Goal: Communication & Community: Answer question/provide support

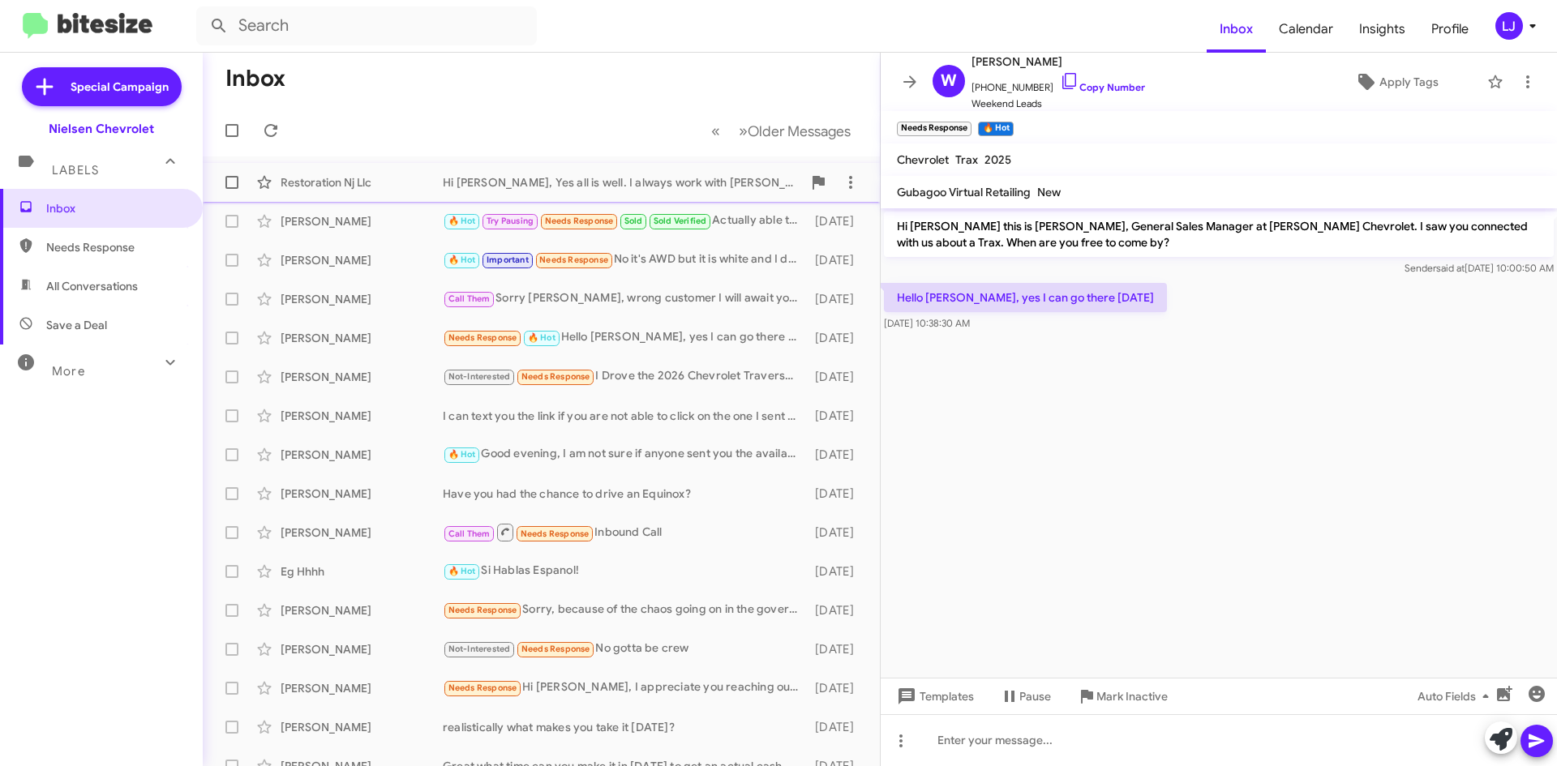
click at [485, 178] on div "Hi [PERSON_NAME], Yes all is well. I always work with [PERSON_NAME] who does an…" at bounding box center [622, 182] width 359 height 16
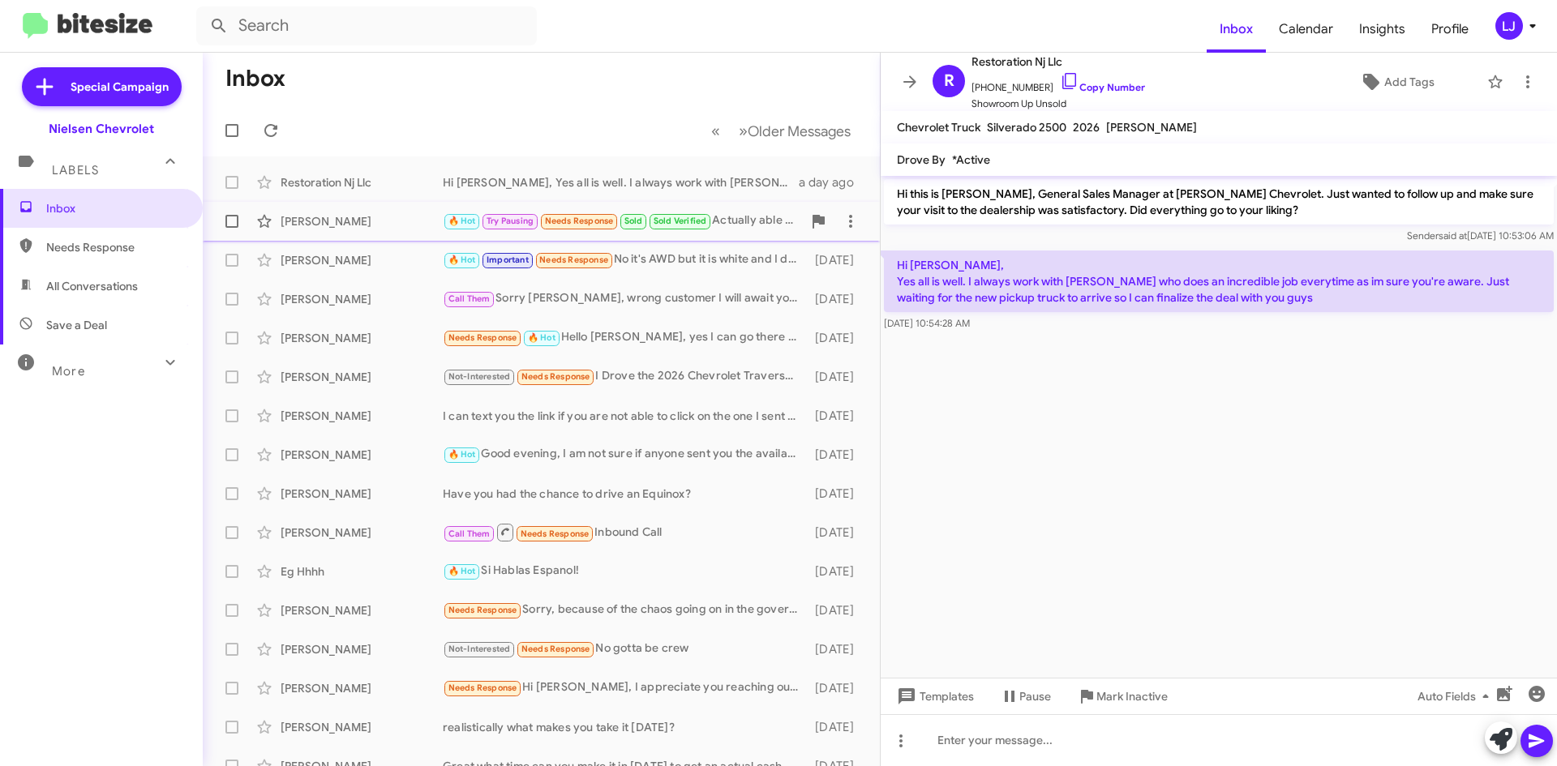
click at [743, 216] on div "🔥 Hot Try Pausing Needs Response Sold Sold Verified Actually able to make it wi…" at bounding box center [622, 221] width 359 height 19
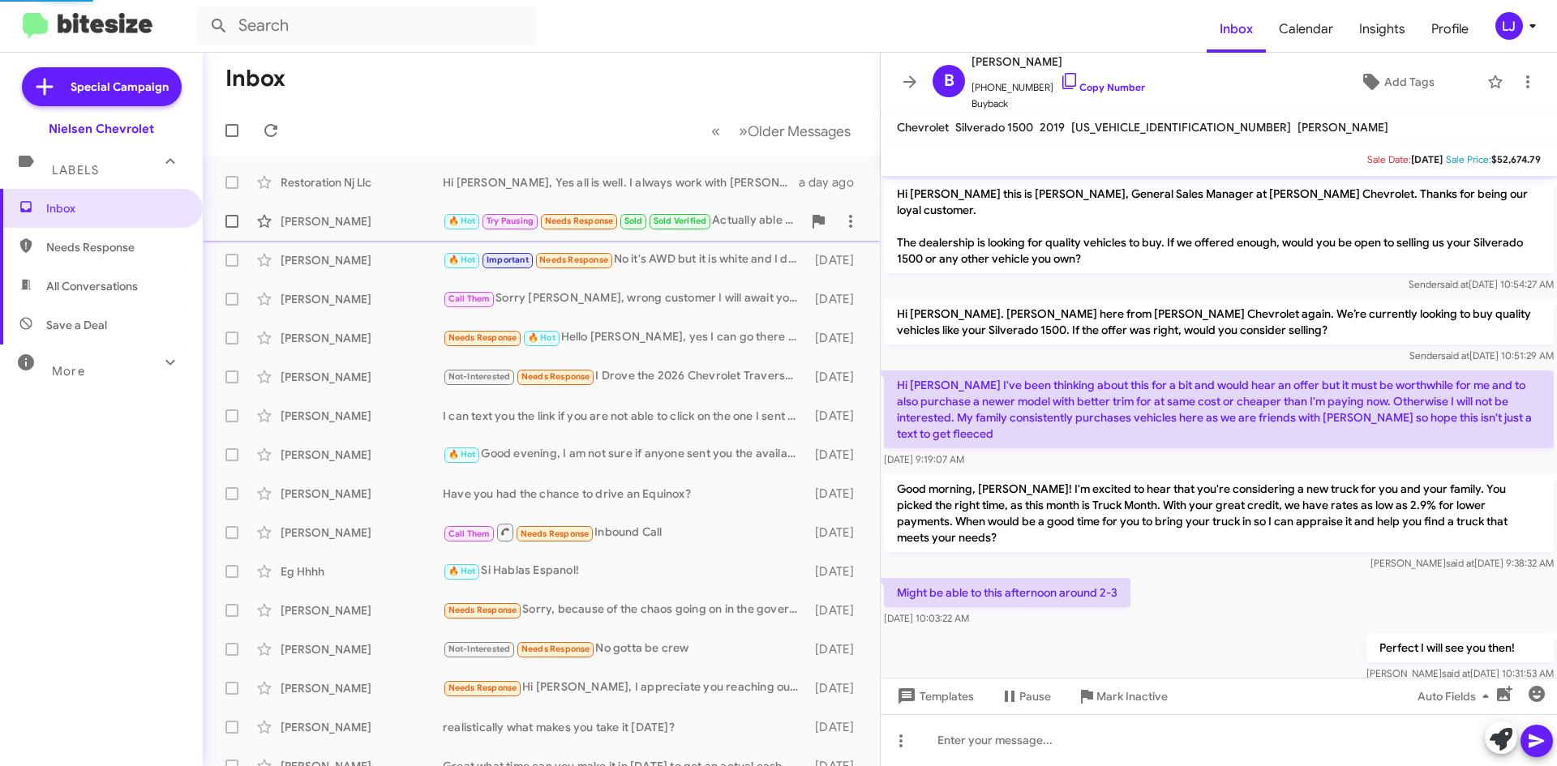
scroll to position [186, 0]
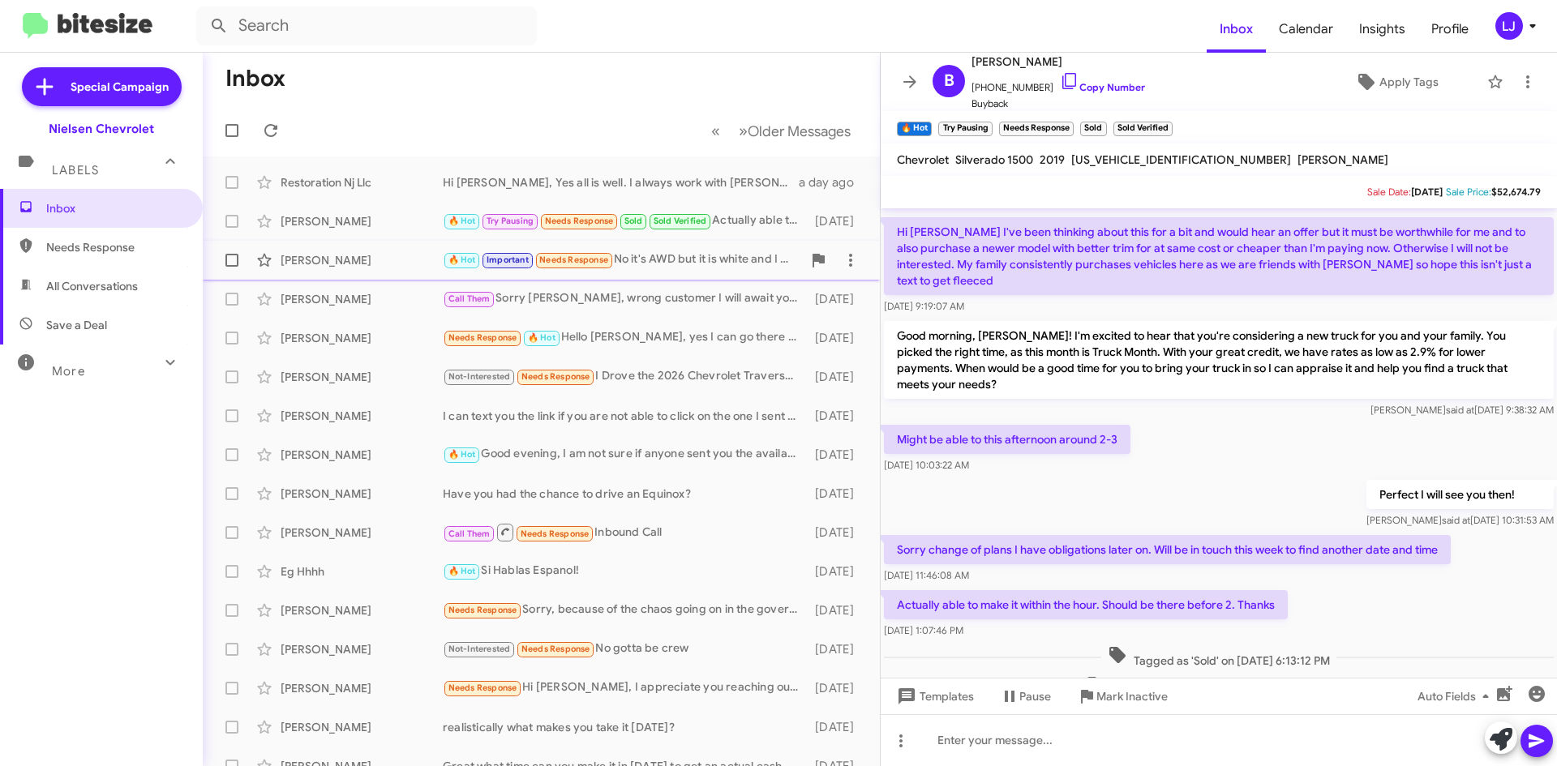
click at [701, 267] on div "🔥 Hot Important Needs Response No it's AWD but it is white and I don't like tha…" at bounding box center [622, 260] width 359 height 19
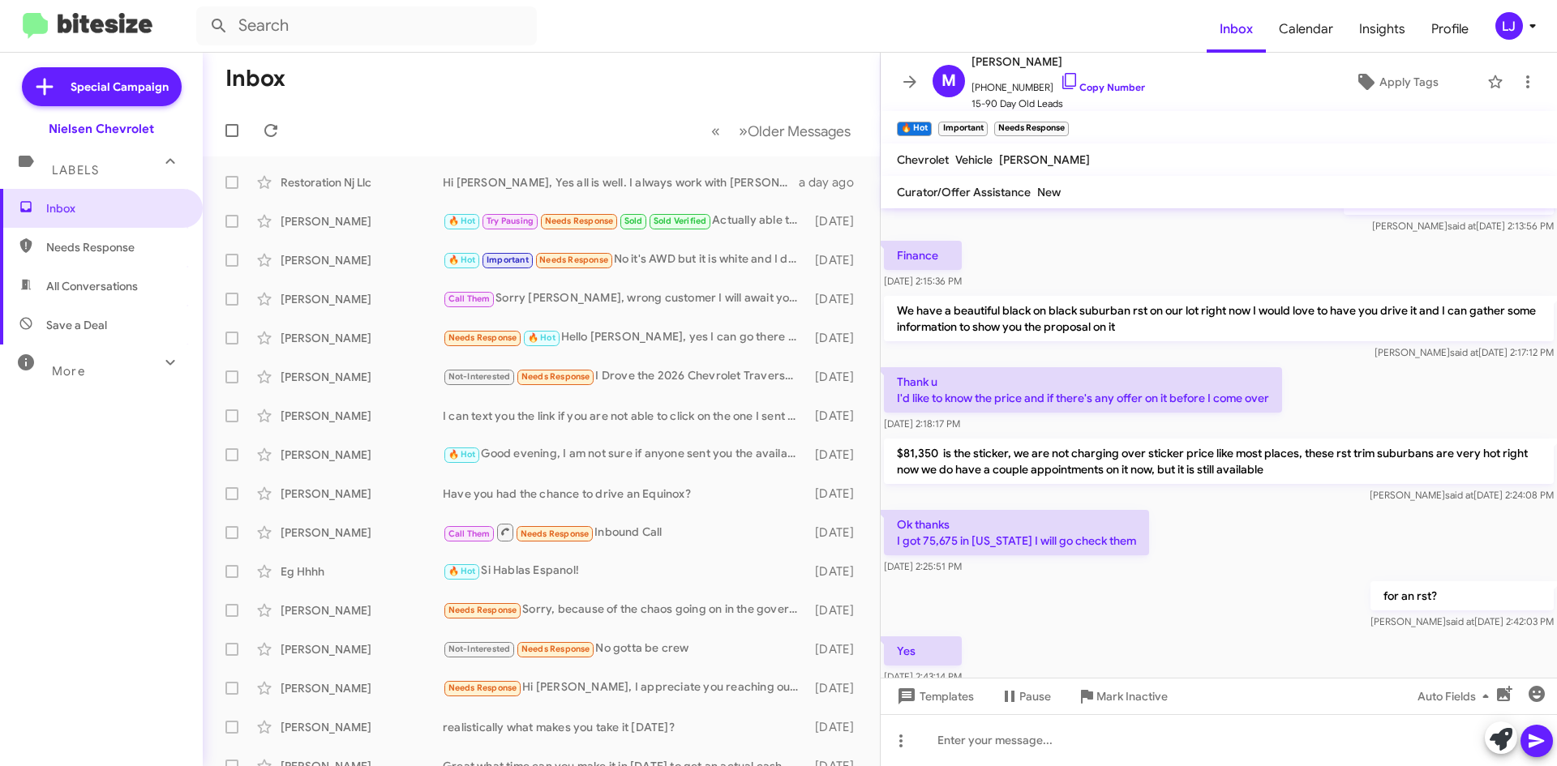
scroll to position [726, 0]
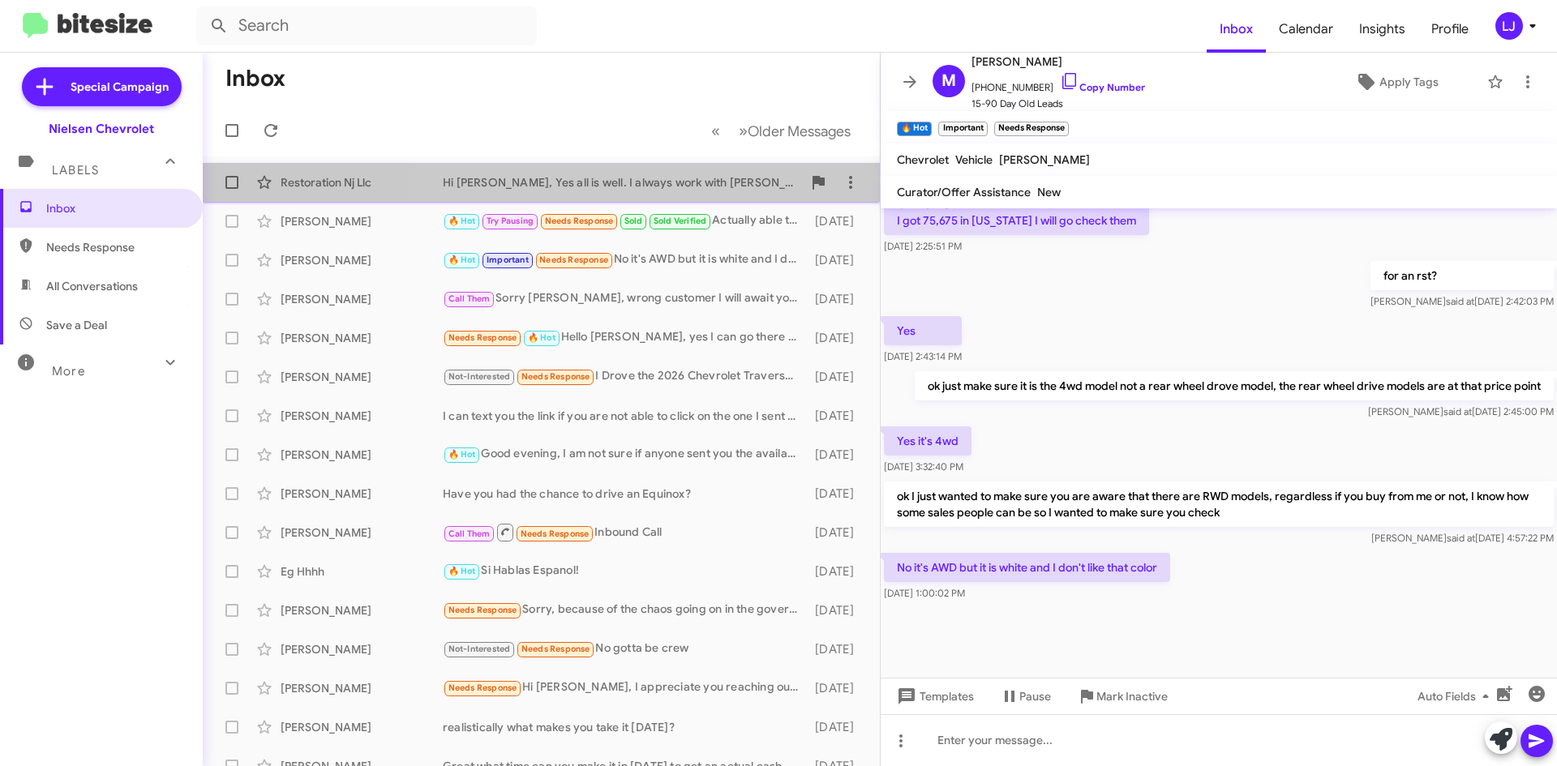
click at [700, 191] on div "Restoration Nj Llc Hi [PERSON_NAME], Yes all is well. I always work with [PERSO…" at bounding box center [541, 182] width 651 height 32
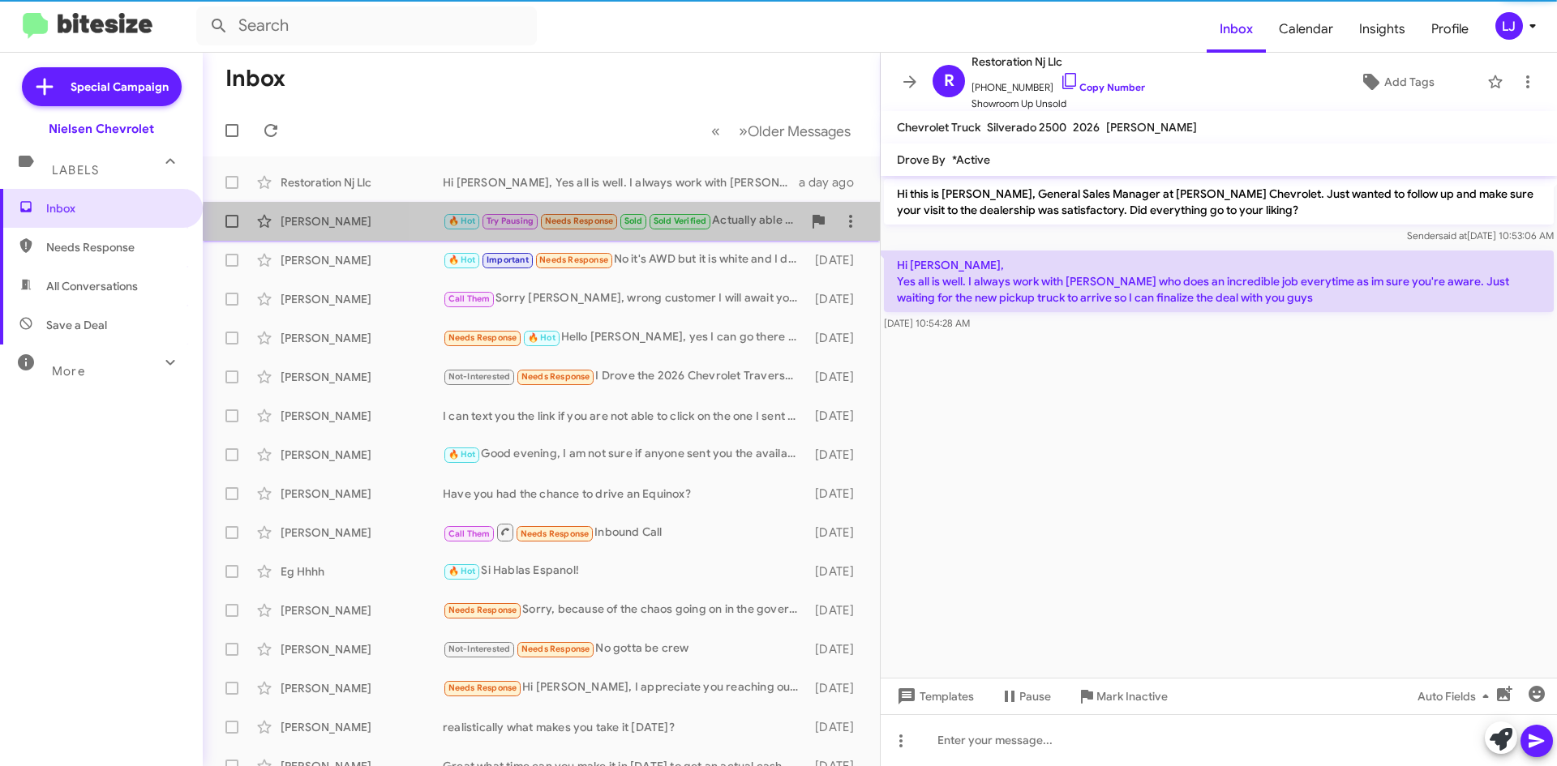
click at [734, 237] on div "[PERSON_NAME] 🔥 Hot Try Pausing Needs Response Sold Sold Verified Actually able…" at bounding box center [541, 221] width 651 height 32
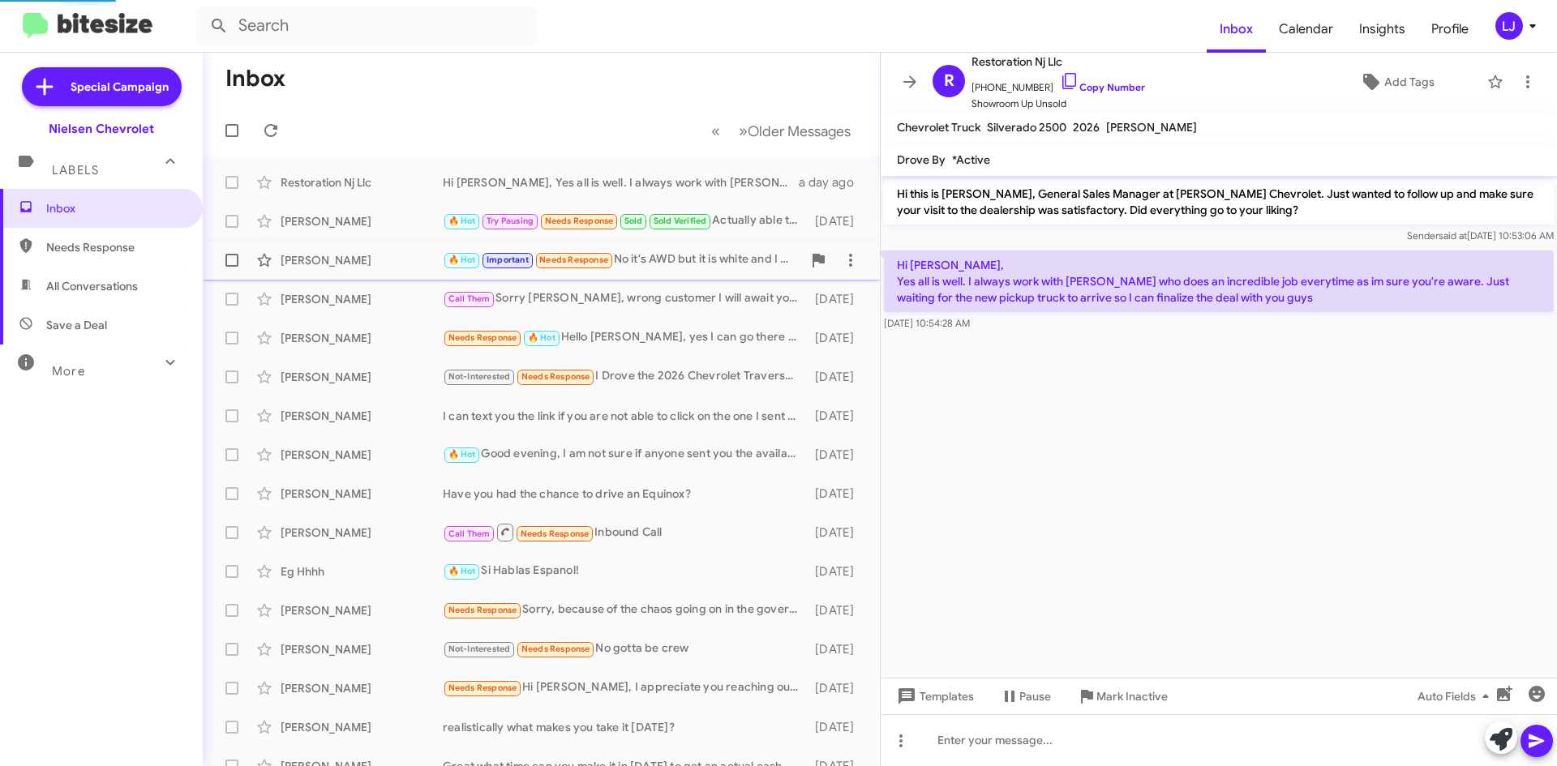
click at [734, 267] on div "🔥 Hot Important Needs Response No it's AWD but it is white and I don't like tha…" at bounding box center [622, 260] width 359 height 19
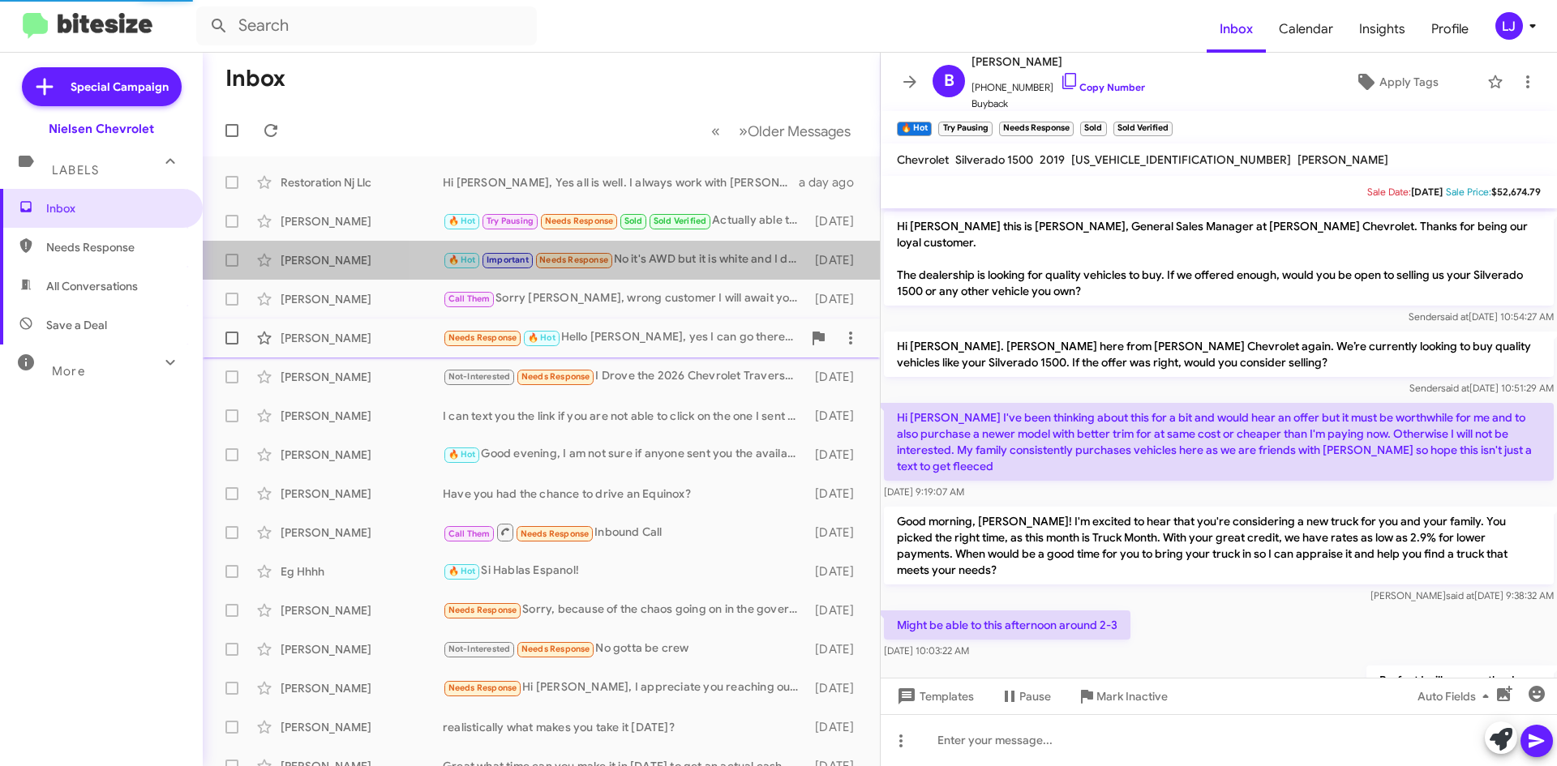
scroll to position [186, 0]
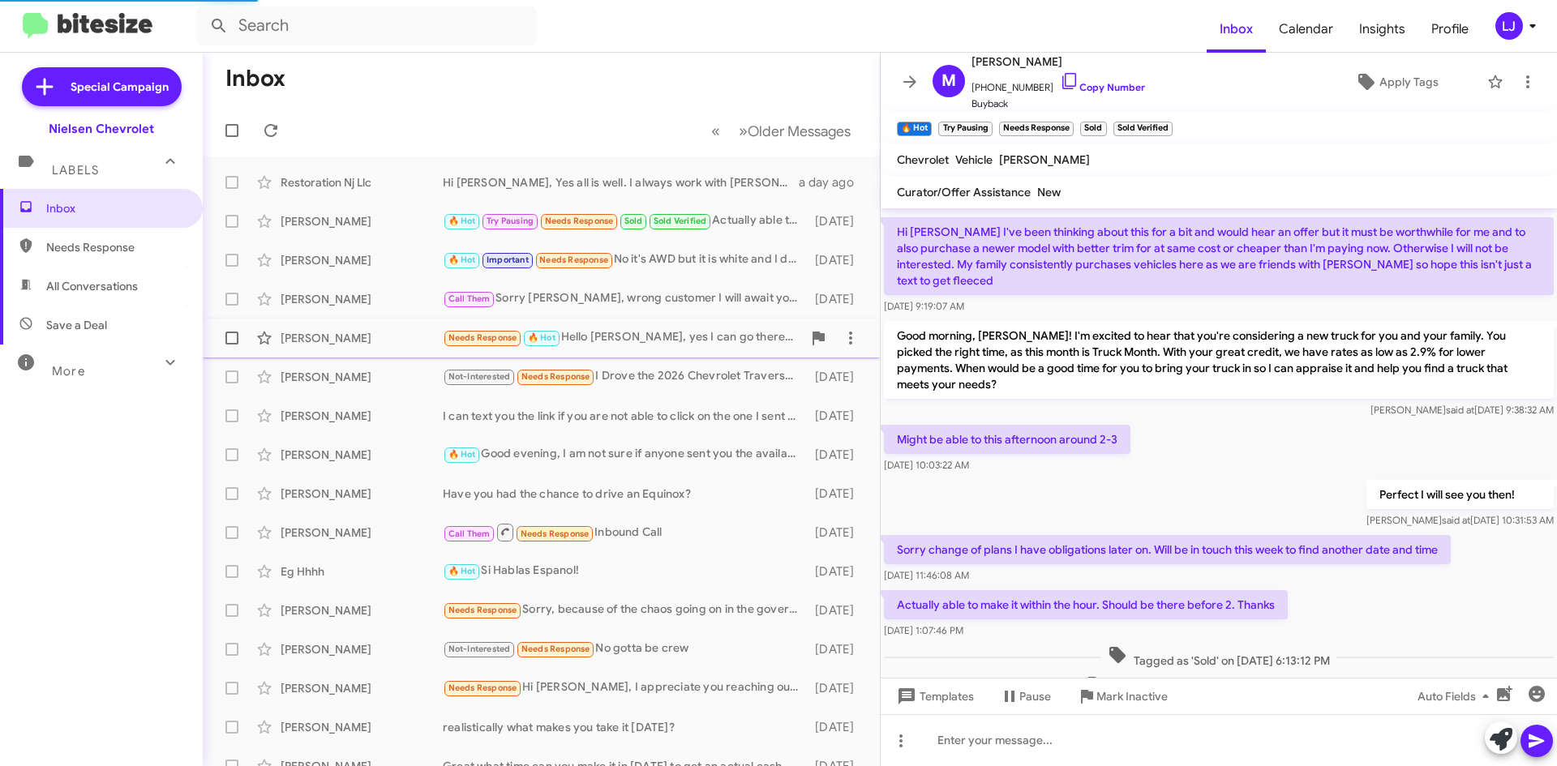
click at [734, 346] on div "Needs Response 🔥 Hot Hello [PERSON_NAME], yes I can go there [DATE]" at bounding box center [622, 337] width 359 height 19
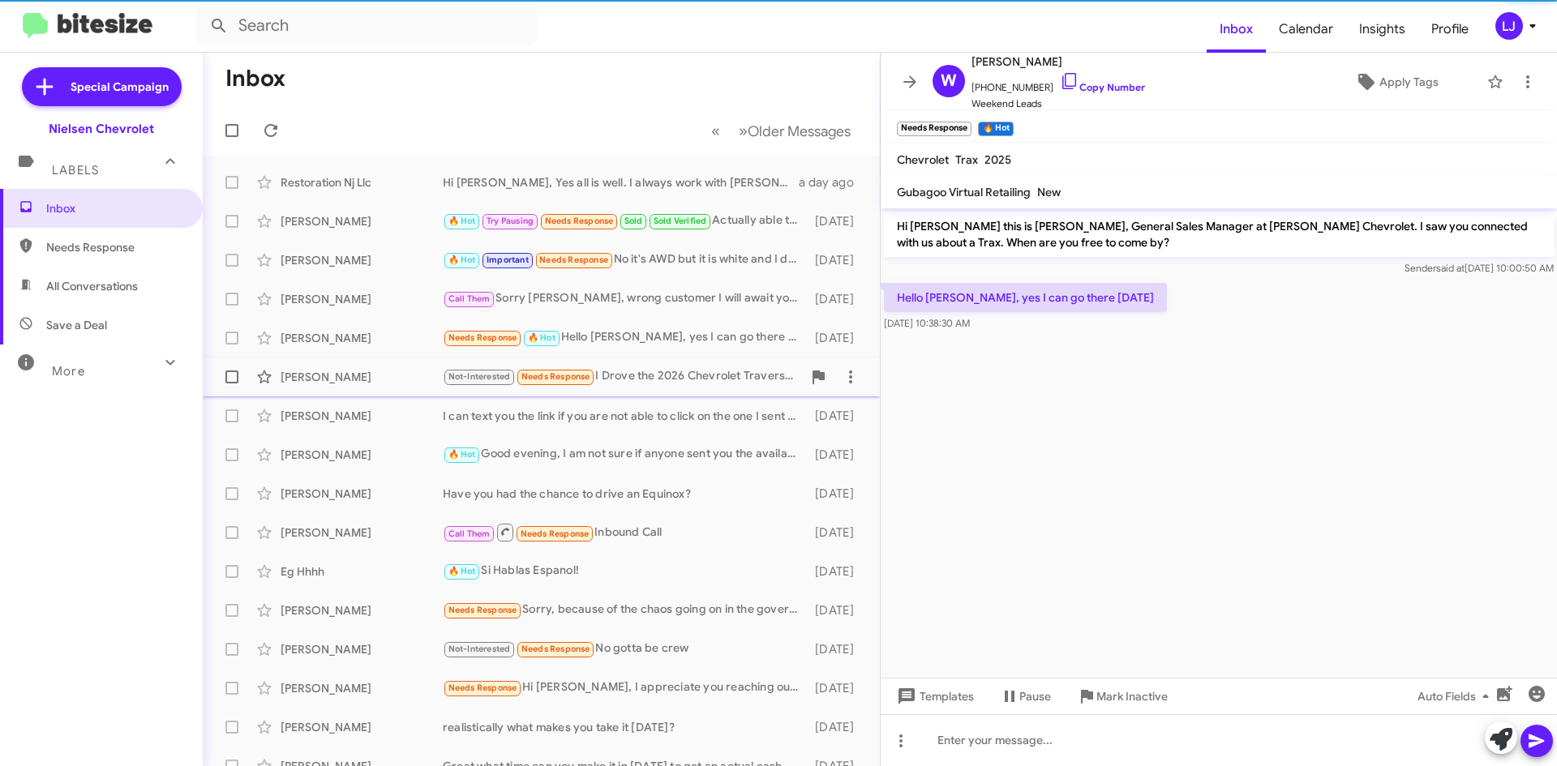
click at [737, 375] on div "Not-Interested Needs Response I Drove the 2026 Chevrolet Traverse High Country,…" at bounding box center [622, 376] width 359 height 19
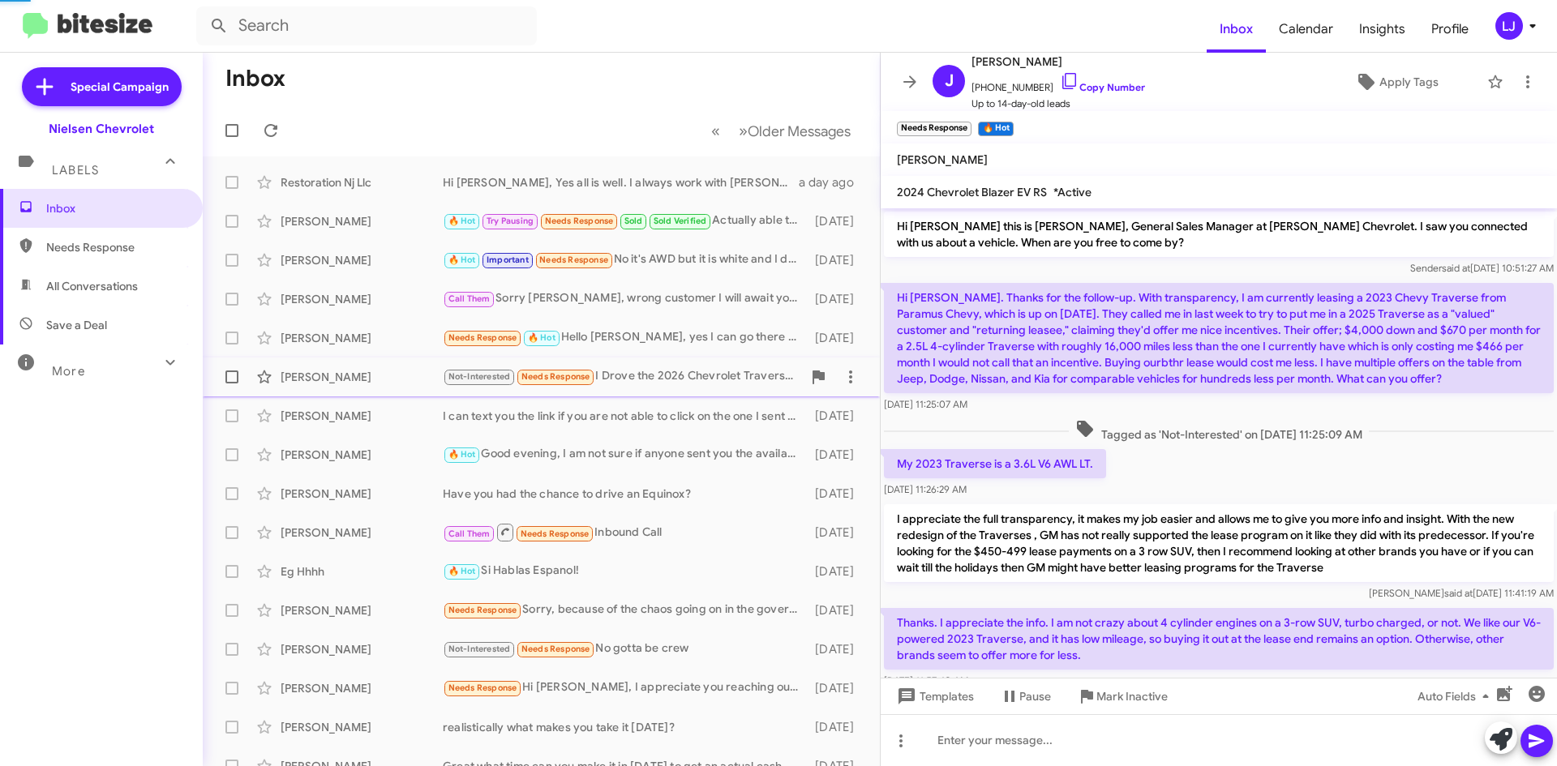
scroll to position [459, 0]
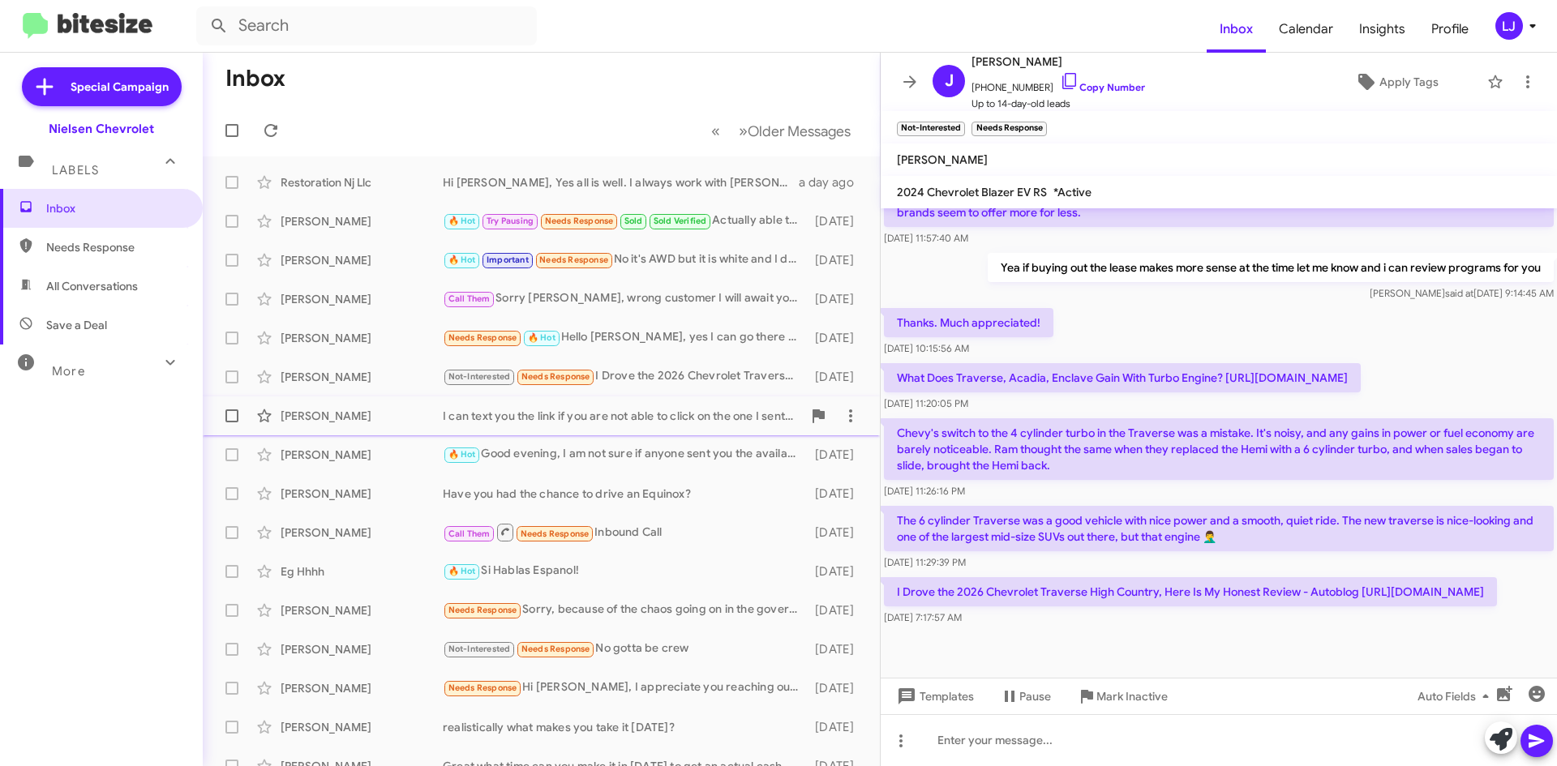
click at [724, 414] on div "I can text you the link if you are not able to click on the one I sent you, thi…" at bounding box center [622, 416] width 359 height 16
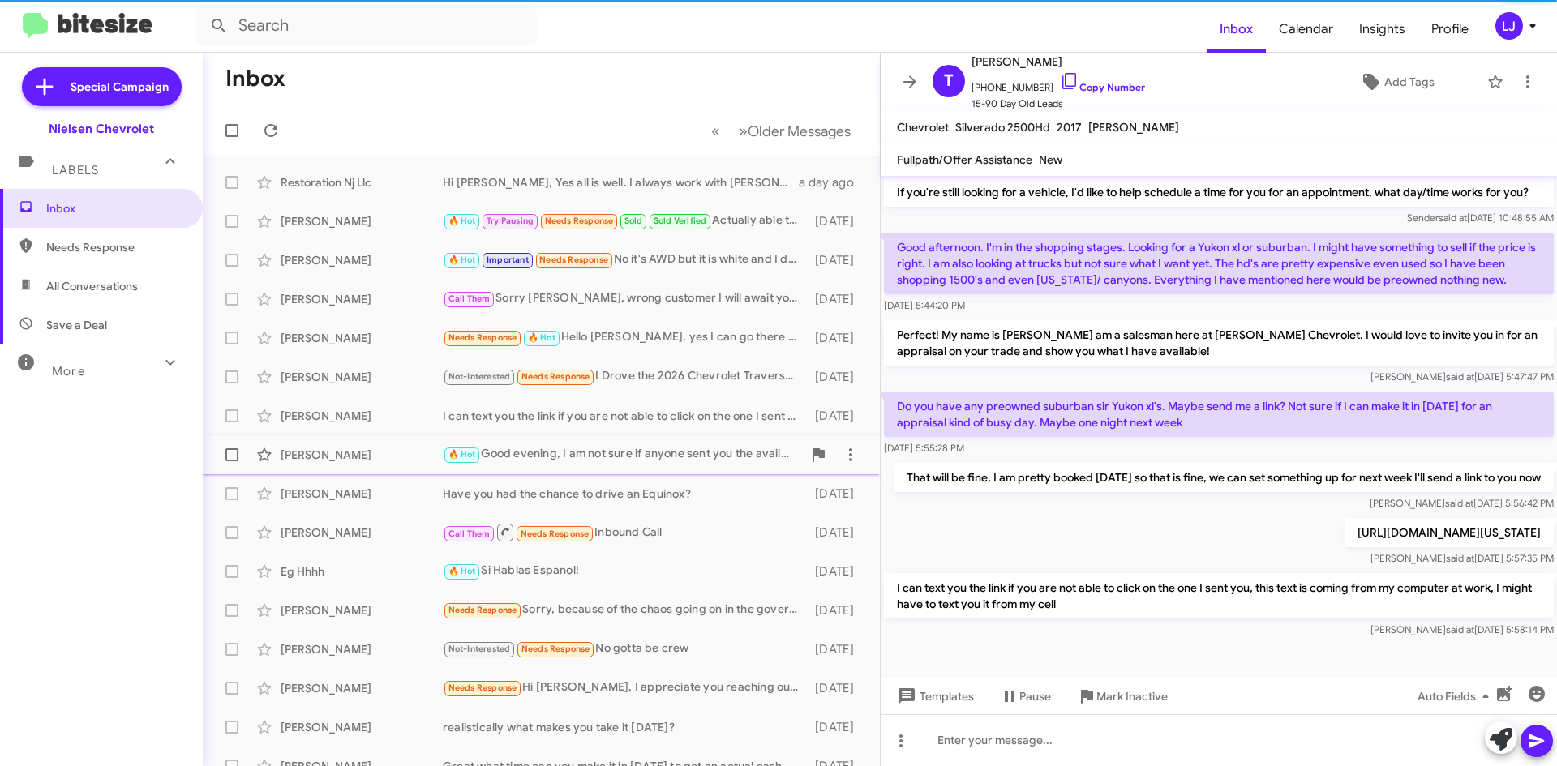
scroll to position [274, 0]
click at [700, 462] on div "🔥 Hot Good evening, I am not sure if anyone sent you the available trucks, I ju…" at bounding box center [622, 454] width 359 height 19
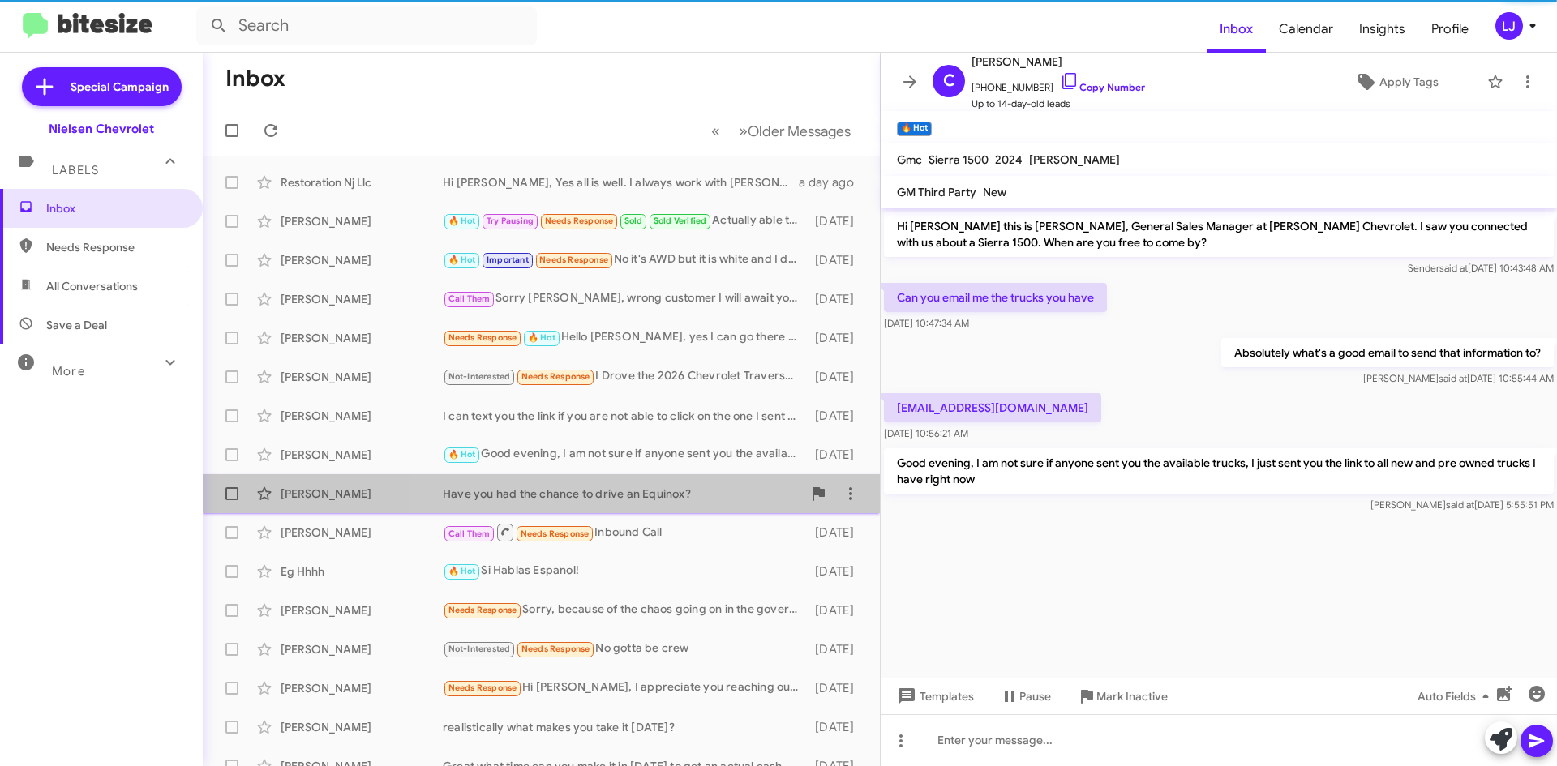
click at [688, 489] on div "Have you had the chance to drive an Equinox?" at bounding box center [622, 494] width 359 height 16
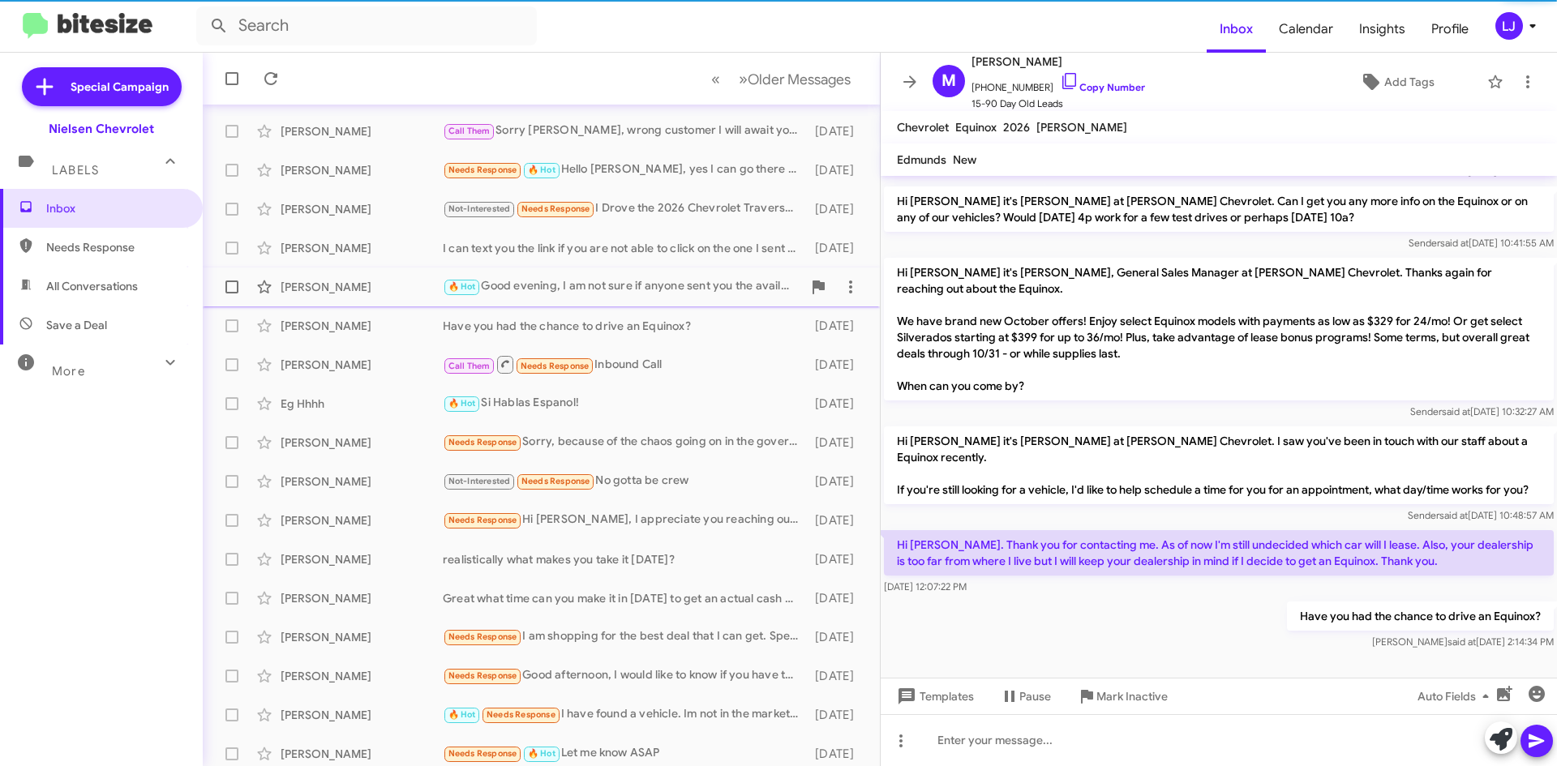
scroll to position [175, 0]
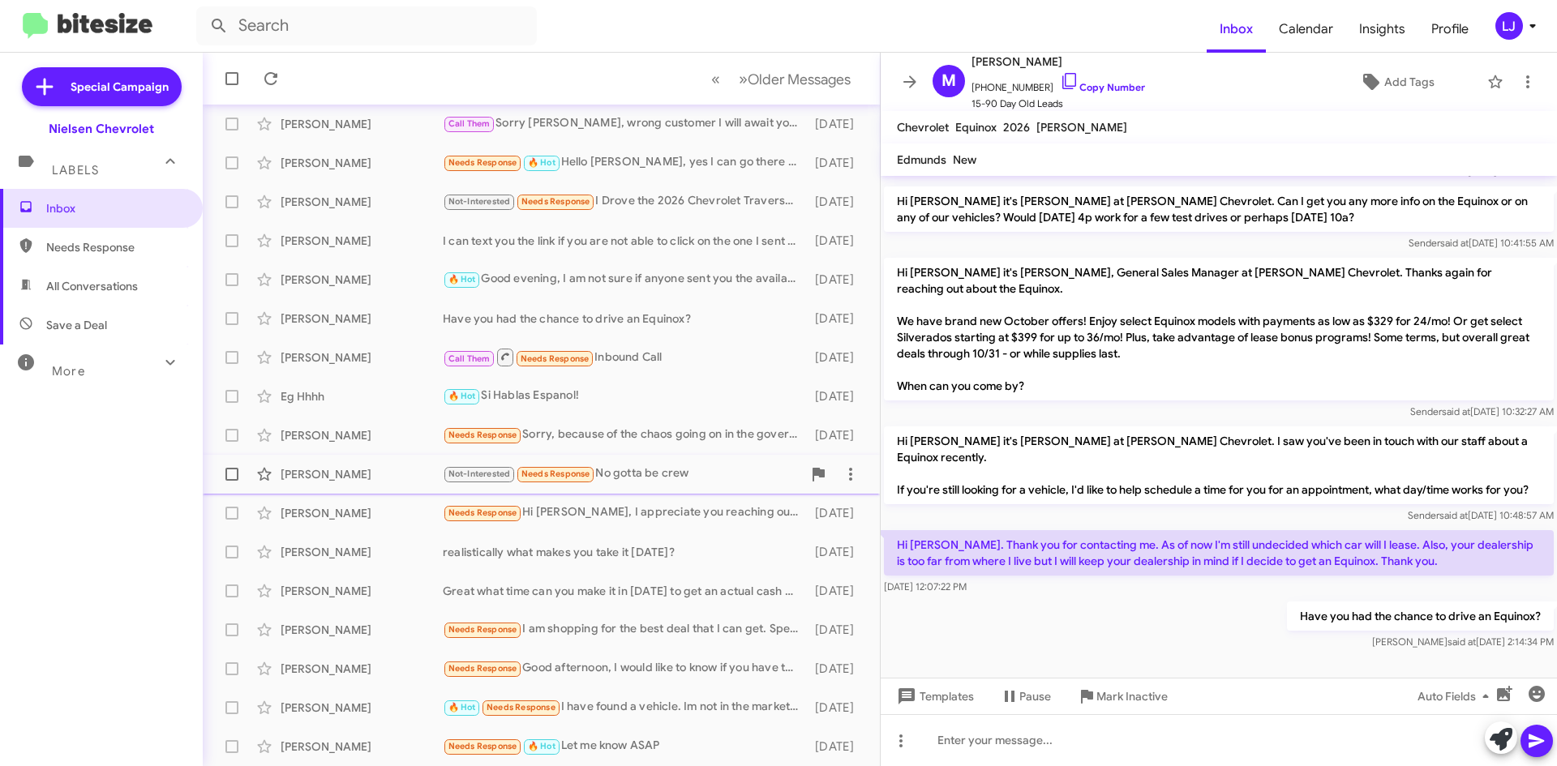
click at [700, 460] on div "[PERSON_NAME] Not-Interested Needs Response No gotta be crew [DATE]" at bounding box center [541, 474] width 651 height 32
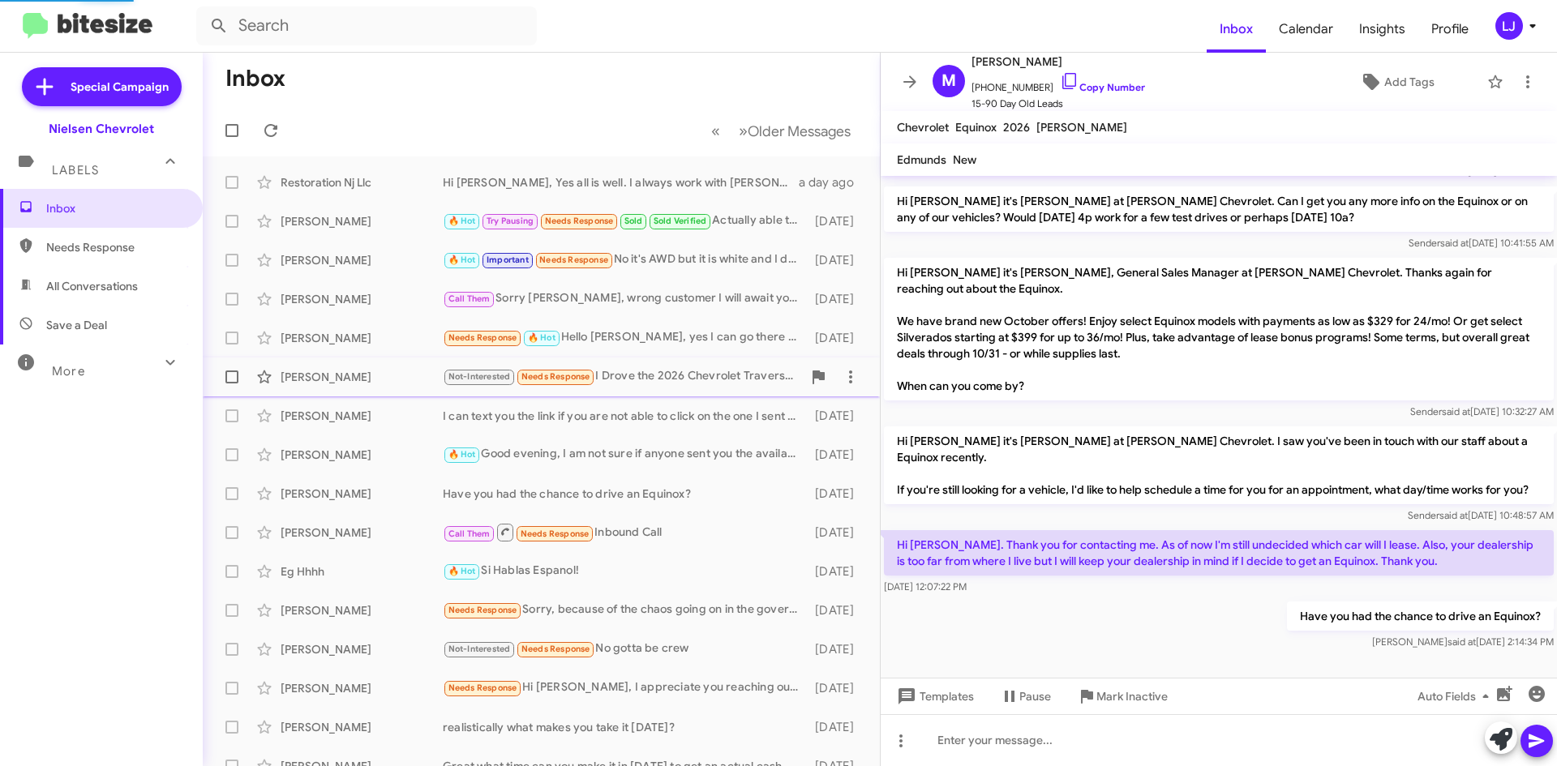
scroll to position [313, 0]
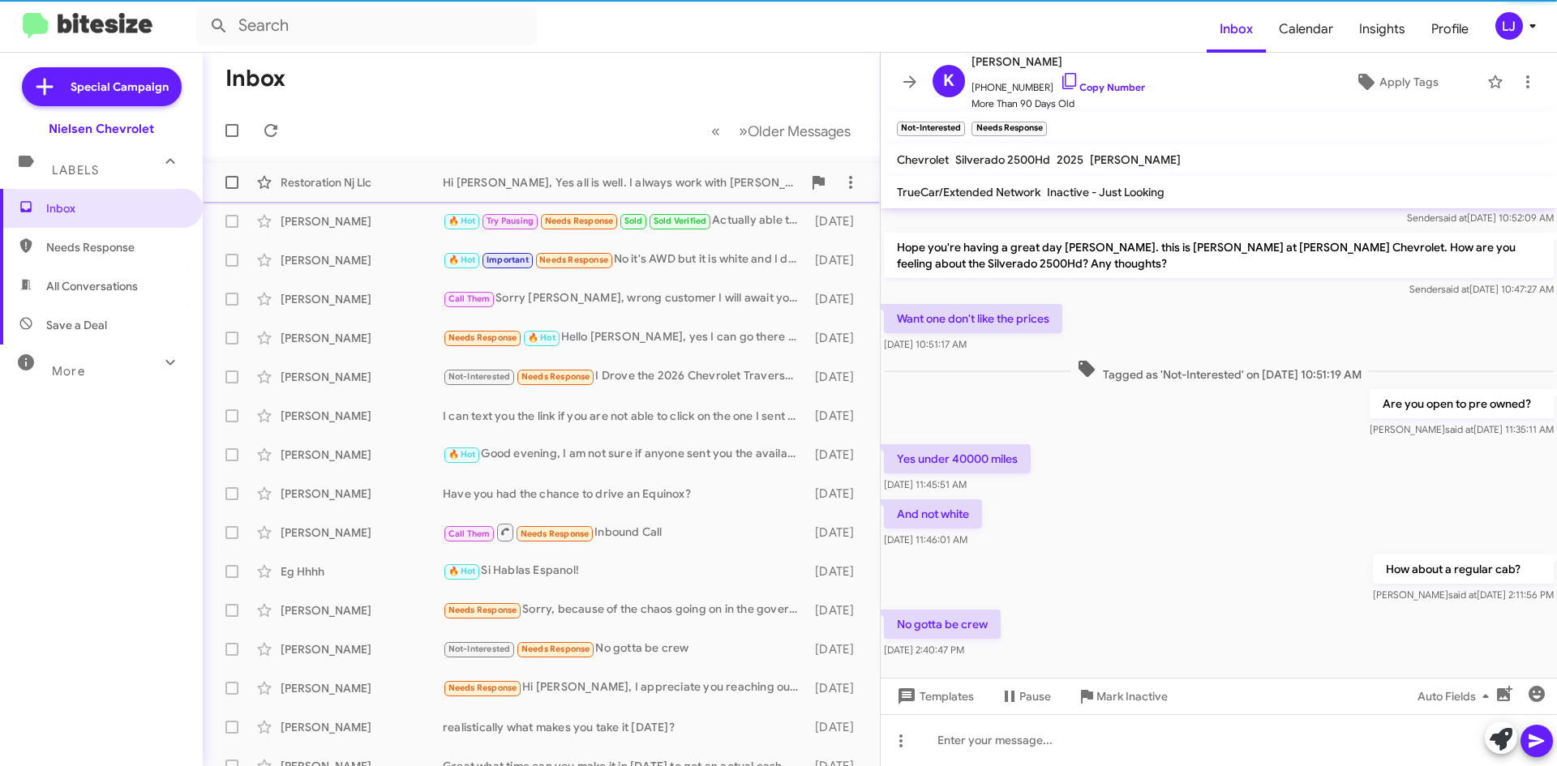
click at [540, 179] on div "Hi [PERSON_NAME], Yes all is well. I always work with [PERSON_NAME] who does an…" at bounding box center [622, 182] width 359 height 16
